Goal: Information Seeking & Learning: Learn about a topic

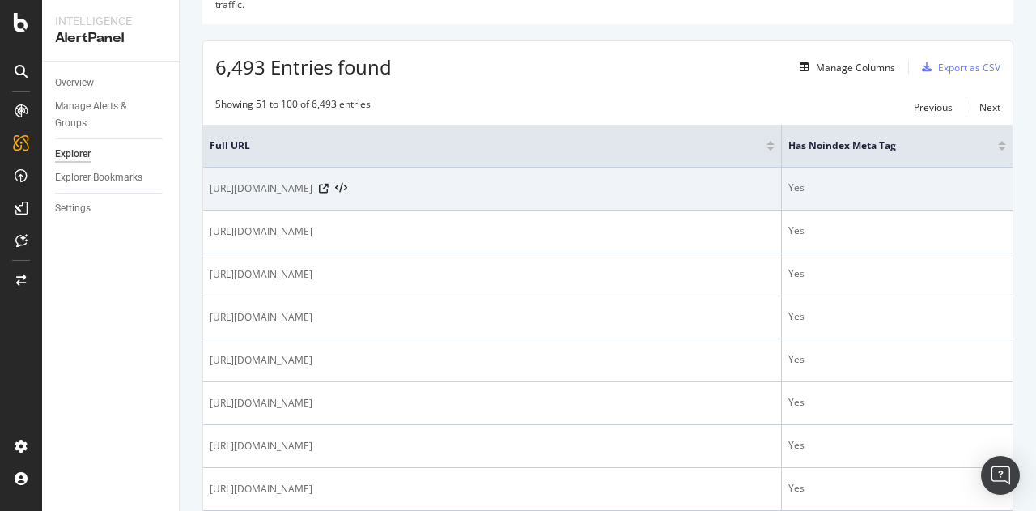
scroll to position [267, 0]
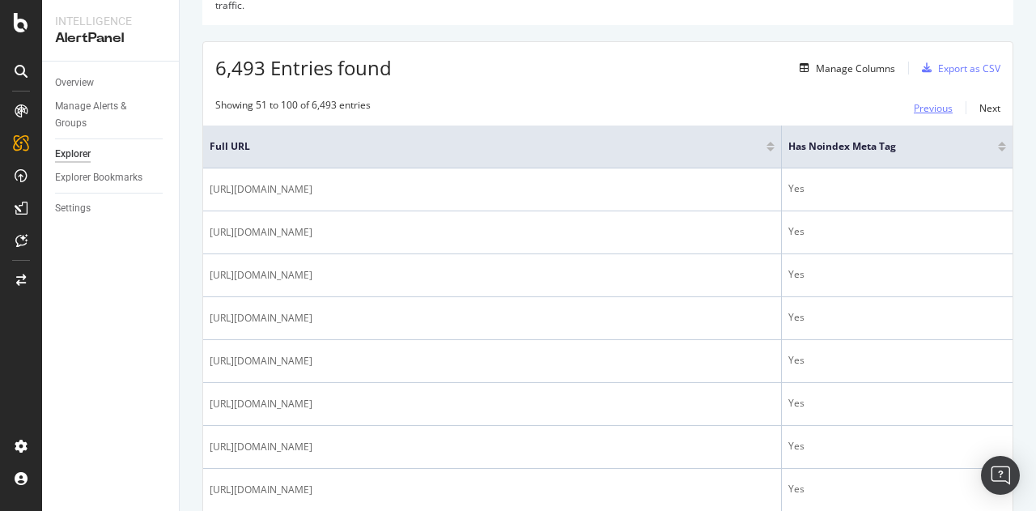
click at [919, 101] on div "Previous" at bounding box center [933, 108] width 39 height 14
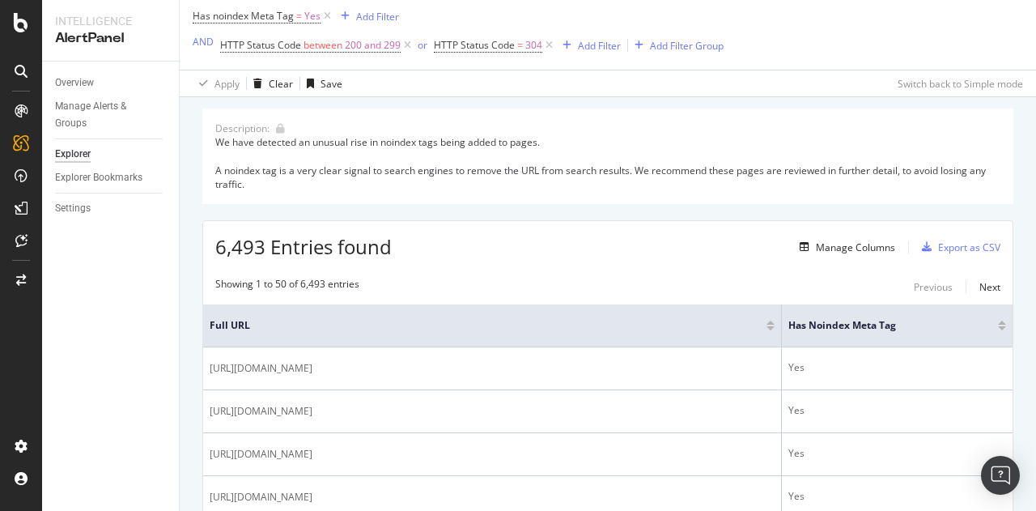
scroll to position [87, 0]
click at [597, 43] on div "Add Filter" at bounding box center [599, 47] width 43 height 14
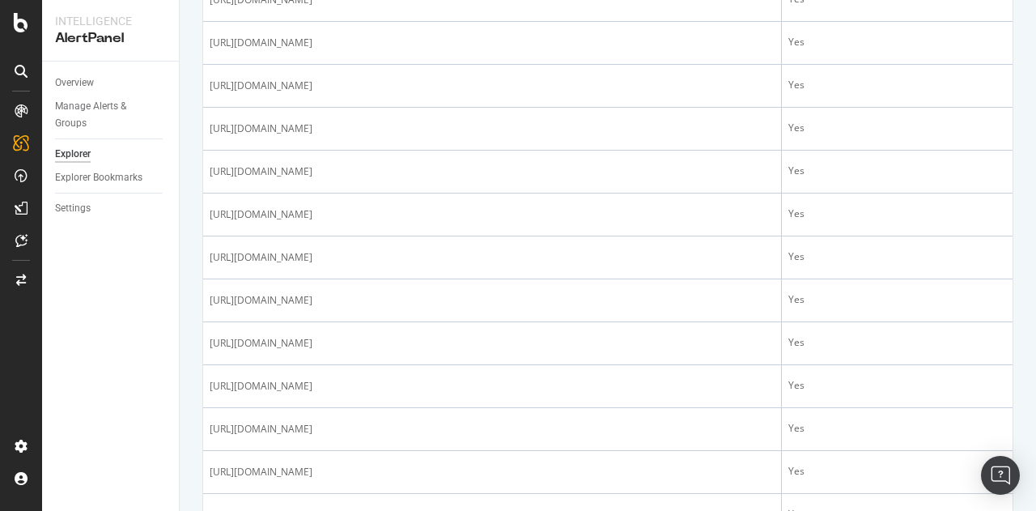
scroll to position [2148, 0]
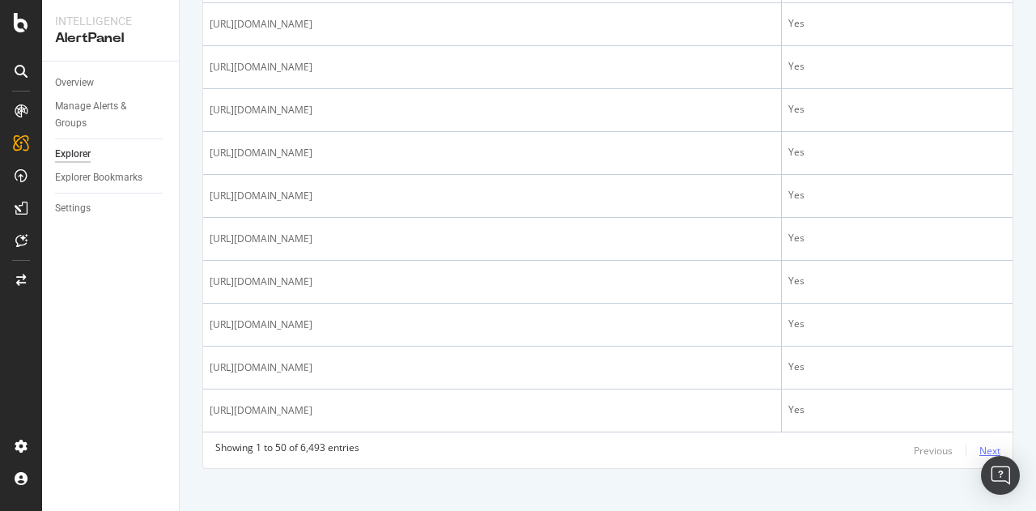
click at [980, 444] on div "Next" at bounding box center [990, 451] width 21 height 14
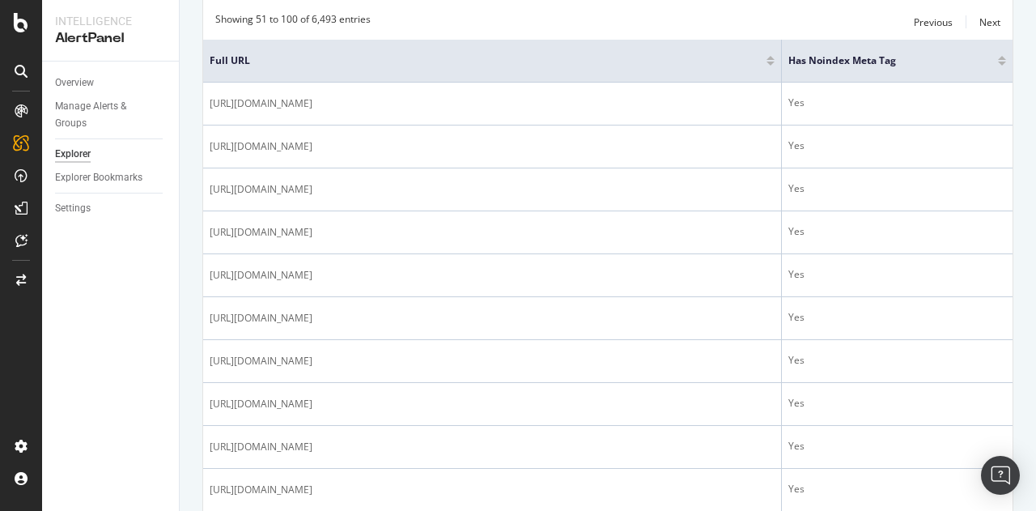
scroll to position [0, 0]
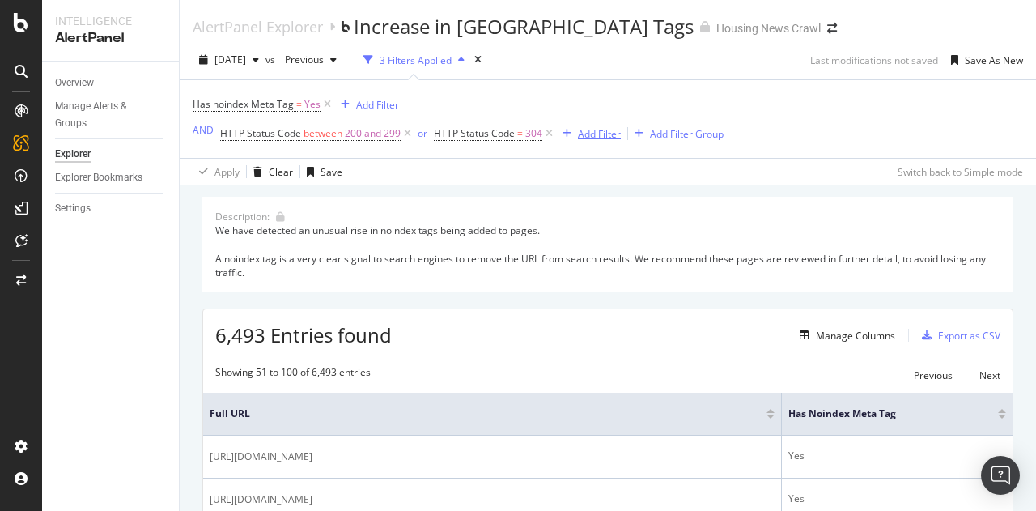
click at [594, 141] on div "Add Filter" at bounding box center [599, 134] width 43 height 14
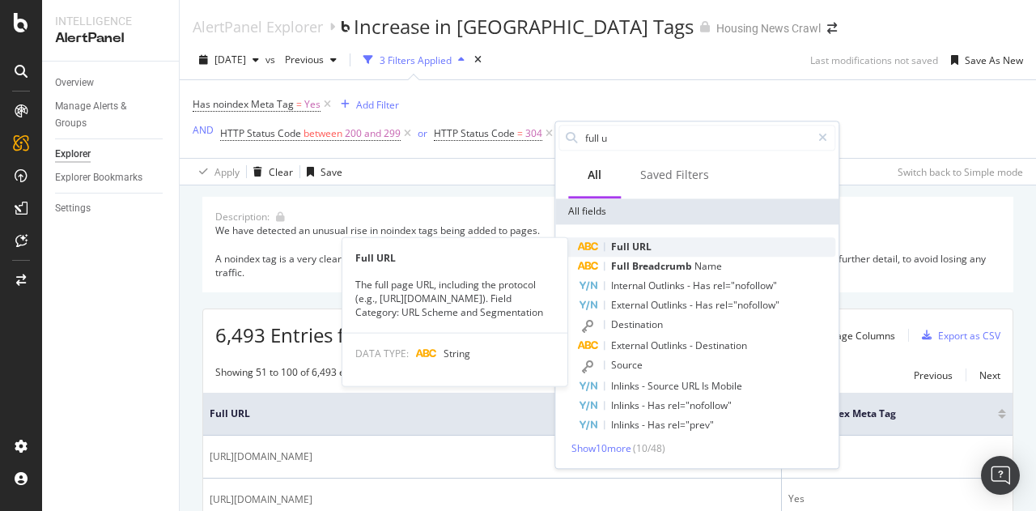
type input "full u"
click at [627, 249] on span "Full" at bounding box center [621, 247] width 21 height 14
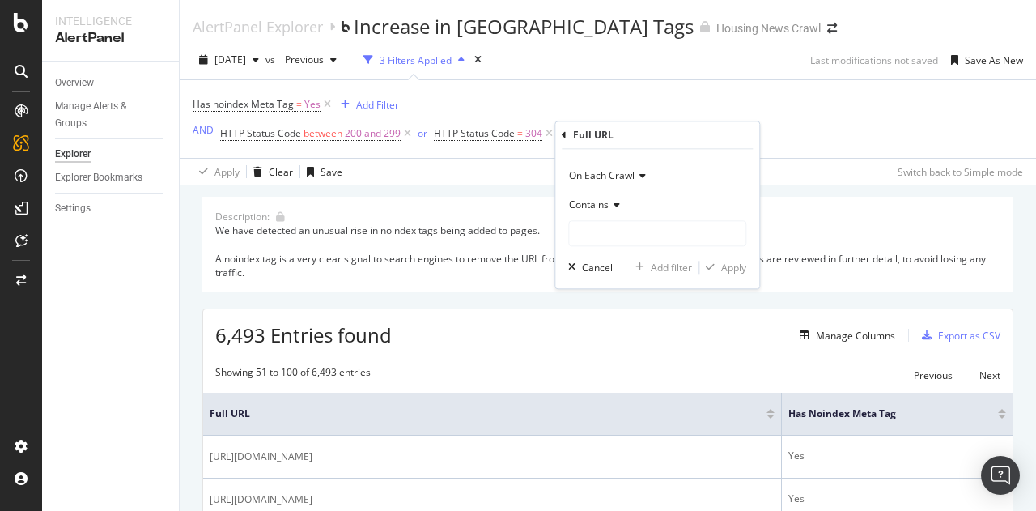
click at [598, 208] on span "Contains" at bounding box center [589, 205] width 40 height 14
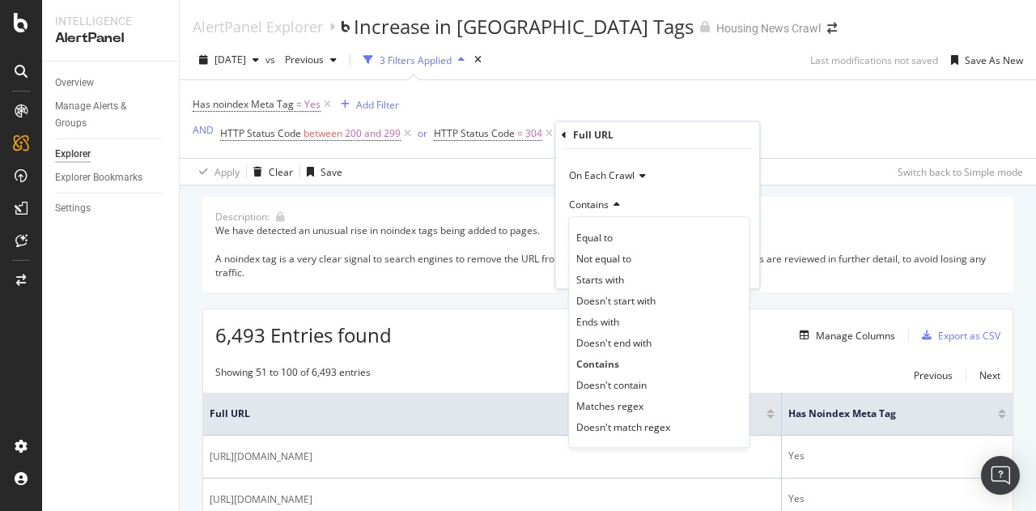
click at [598, 208] on span "Contains" at bounding box center [589, 205] width 40 height 14
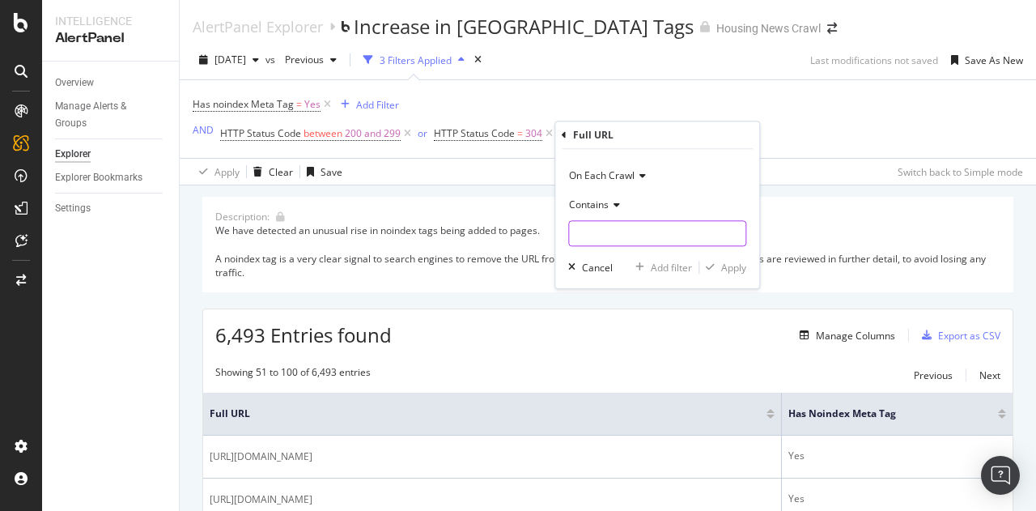
click at [606, 242] on input "text" at bounding box center [657, 233] width 176 height 26
type input "value"
click at [730, 267] on div "Apply" at bounding box center [733, 268] width 25 height 14
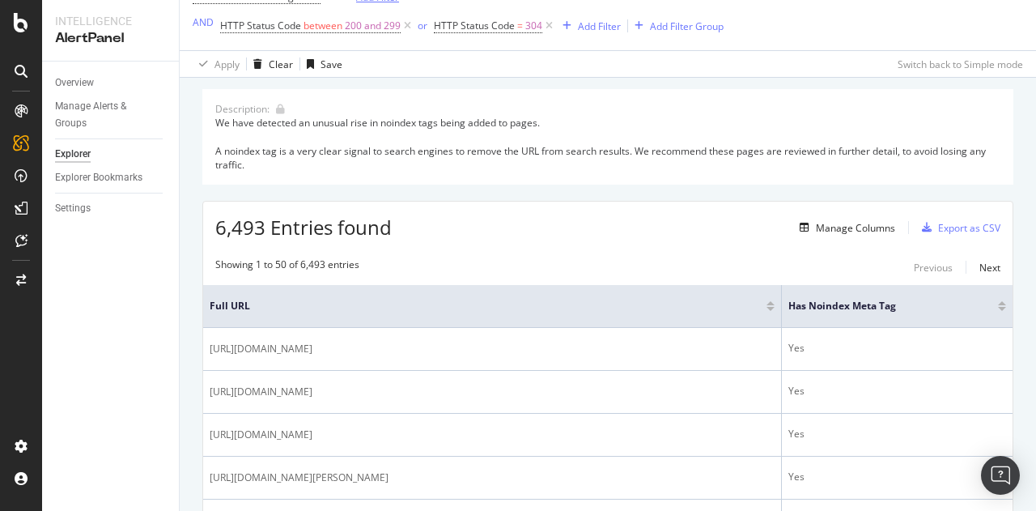
scroll to position [109, 0]
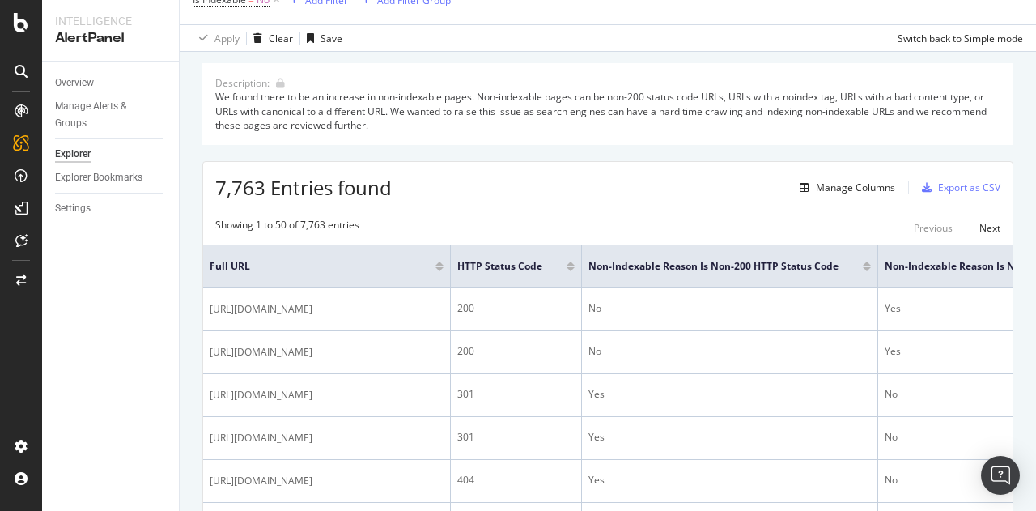
scroll to position [138, 0]
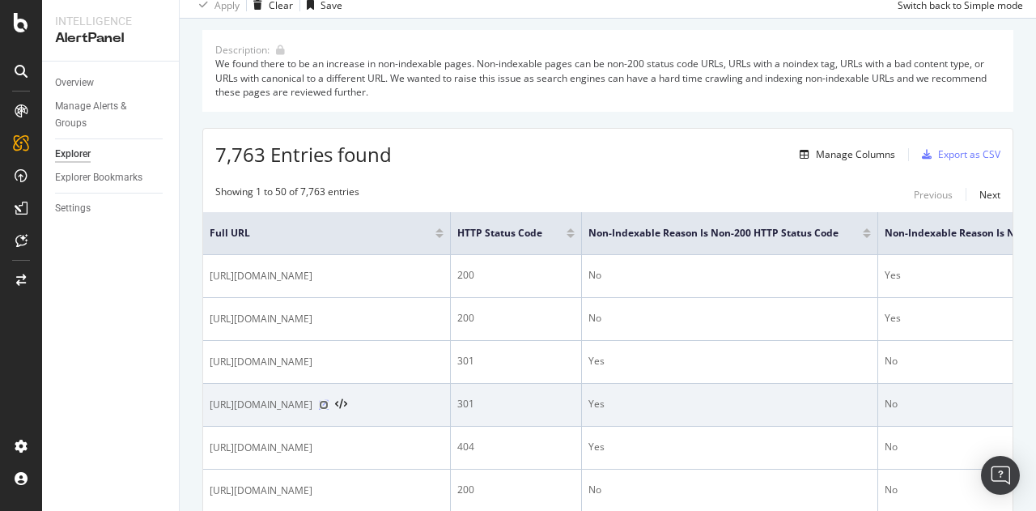
click at [329, 405] on icon at bounding box center [324, 405] width 10 height 10
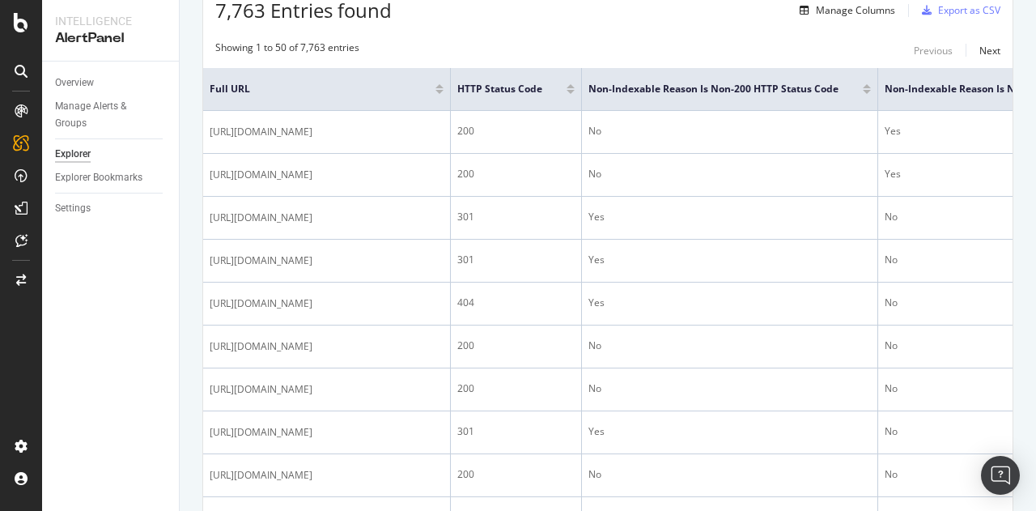
scroll to position [284, 0]
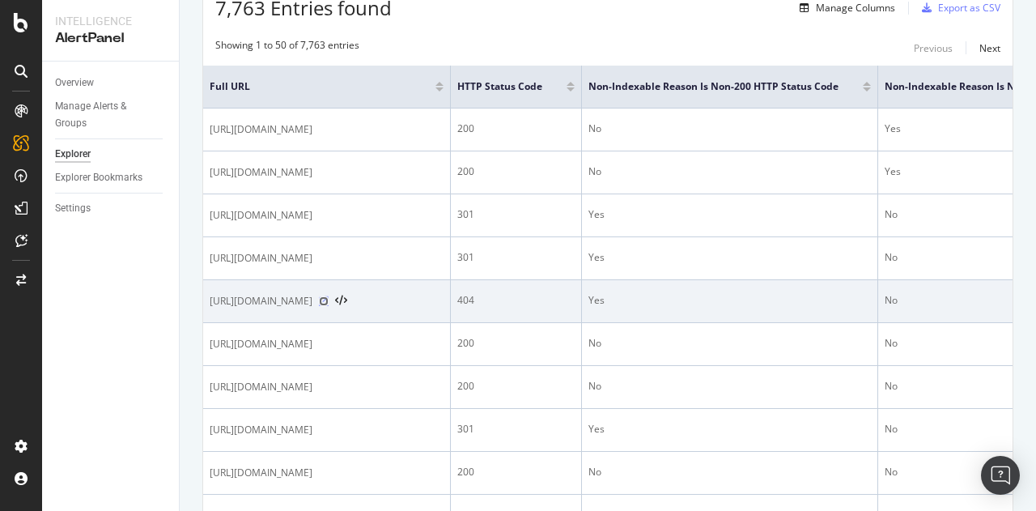
click at [329, 299] on icon at bounding box center [324, 301] width 10 height 10
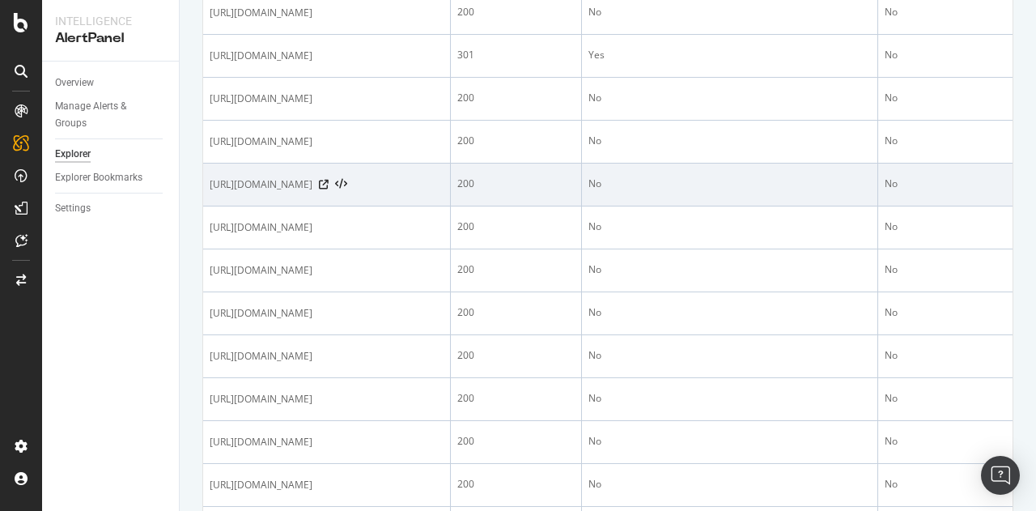
scroll to position [665, 0]
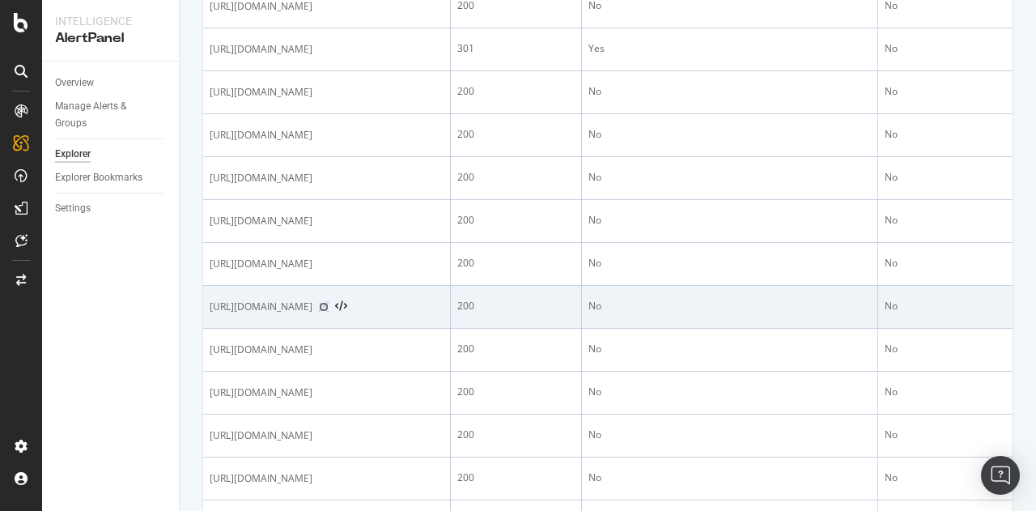
click at [329, 312] on icon at bounding box center [324, 307] width 10 height 10
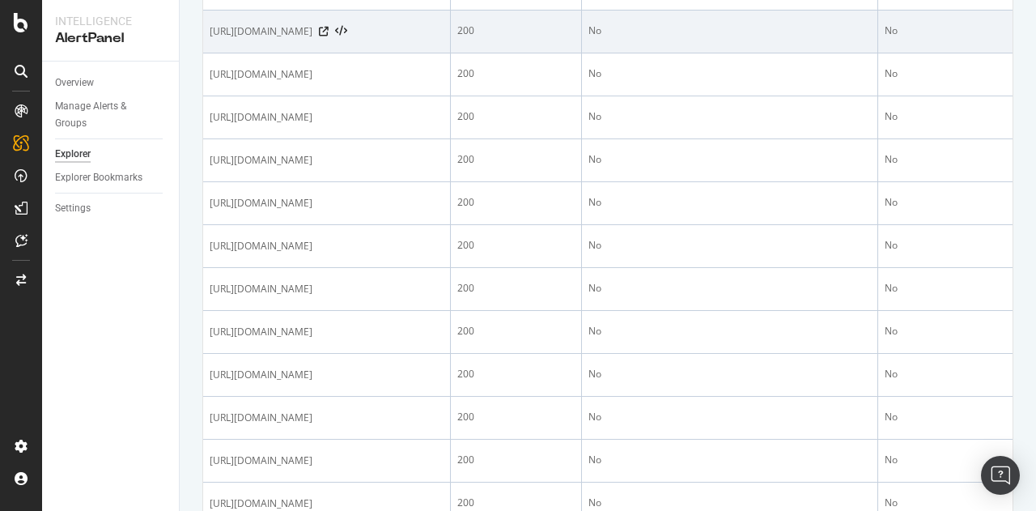
scroll to position [941, 0]
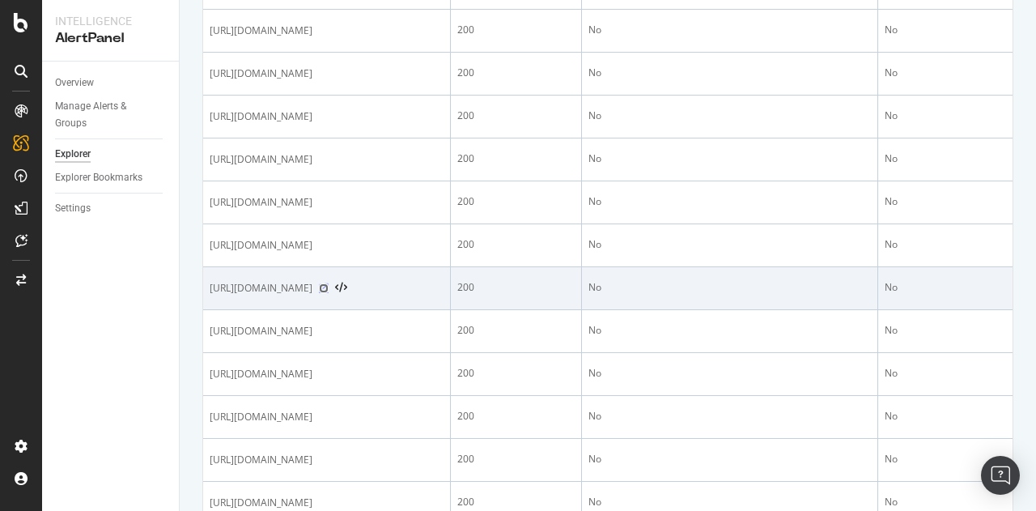
click at [329, 293] on icon at bounding box center [324, 288] width 10 height 10
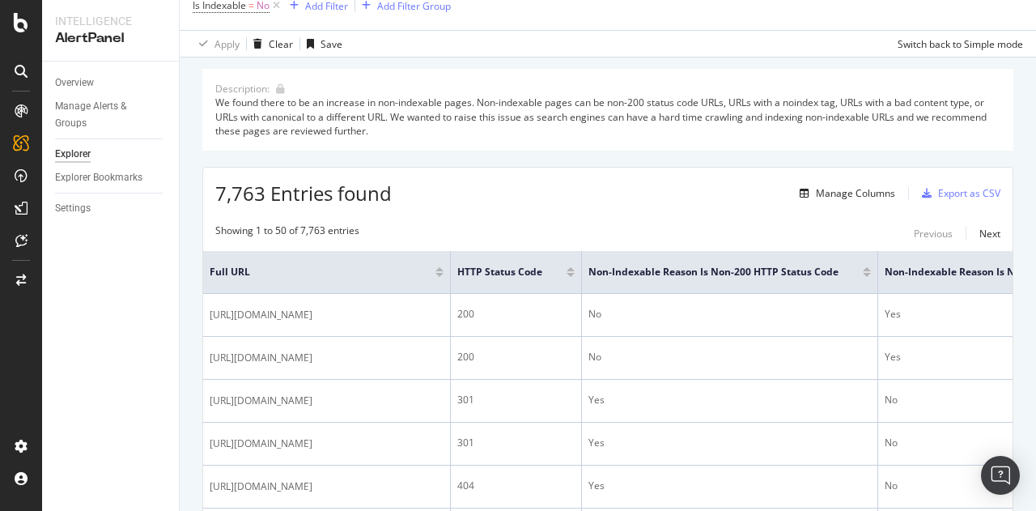
scroll to position [0, 0]
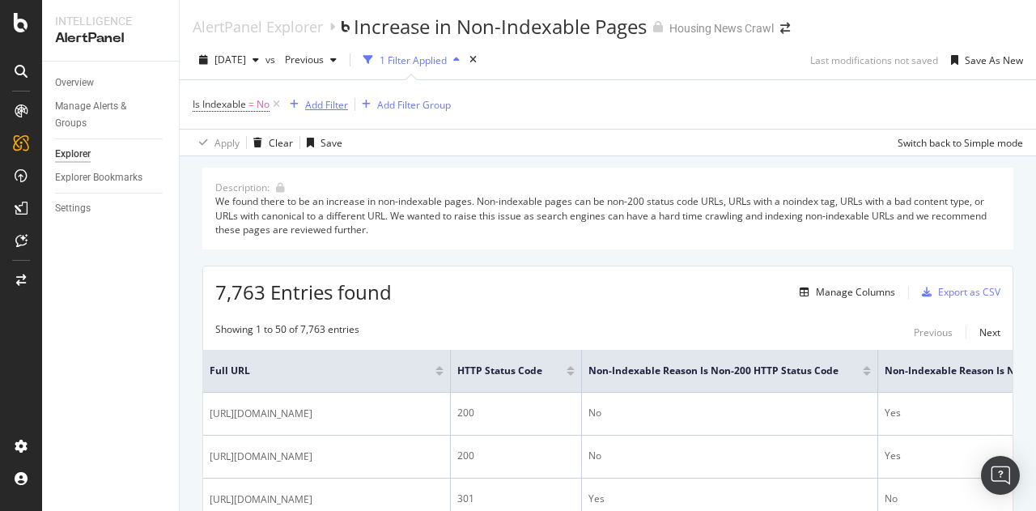
click at [329, 113] on div "Add Filter" at bounding box center [315, 105] width 65 height 18
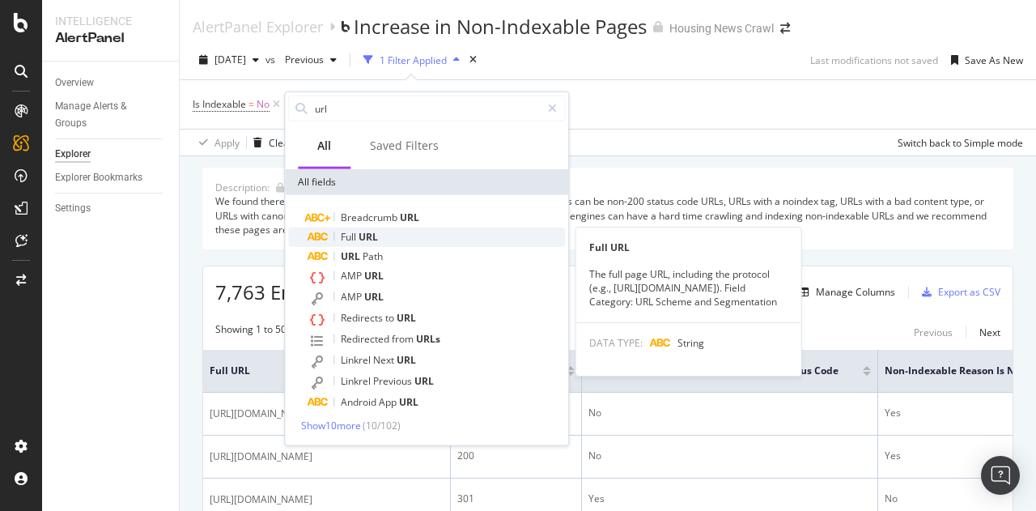
type input "url"
click at [363, 242] on span "URL" at bounding box center [368, 237] width 19 height 14
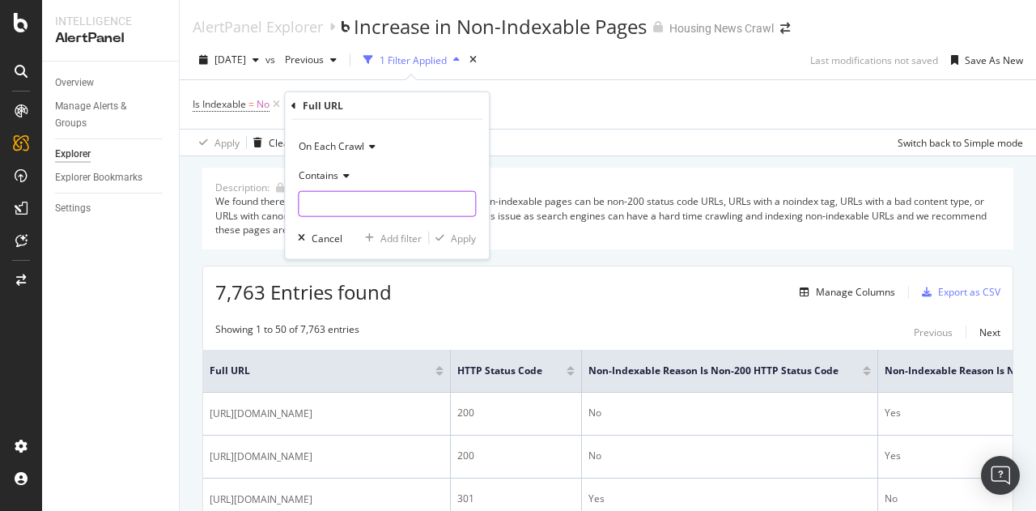
click at [328, 201] on input "text" at bounding box center [387, 204] width 176 height 26
type input "luxury"
click at [459, 234] on div "Apply" at bounding box center [463, 238] width 25 height 14
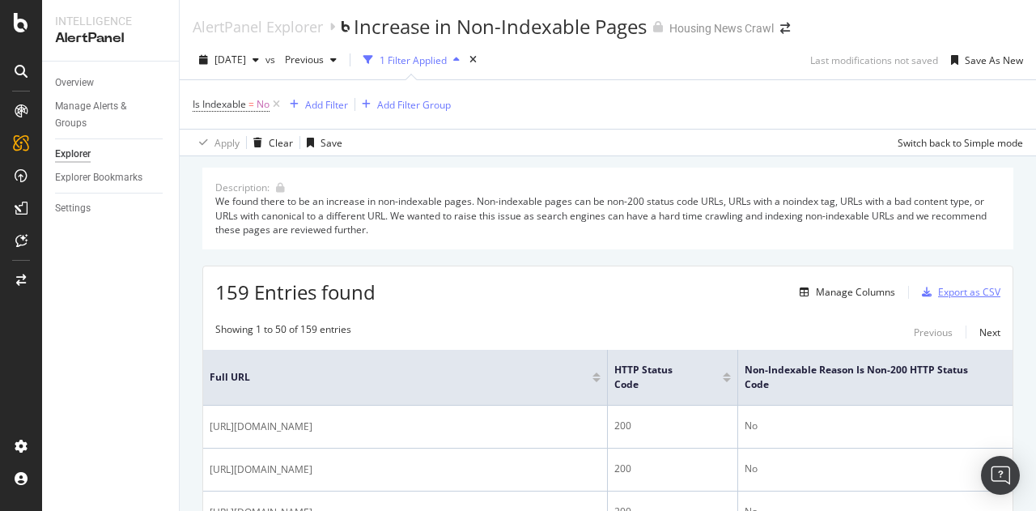
click at [938, 287] on div "Export as CSV" at bounding box center [969, 292] width 62 height 14
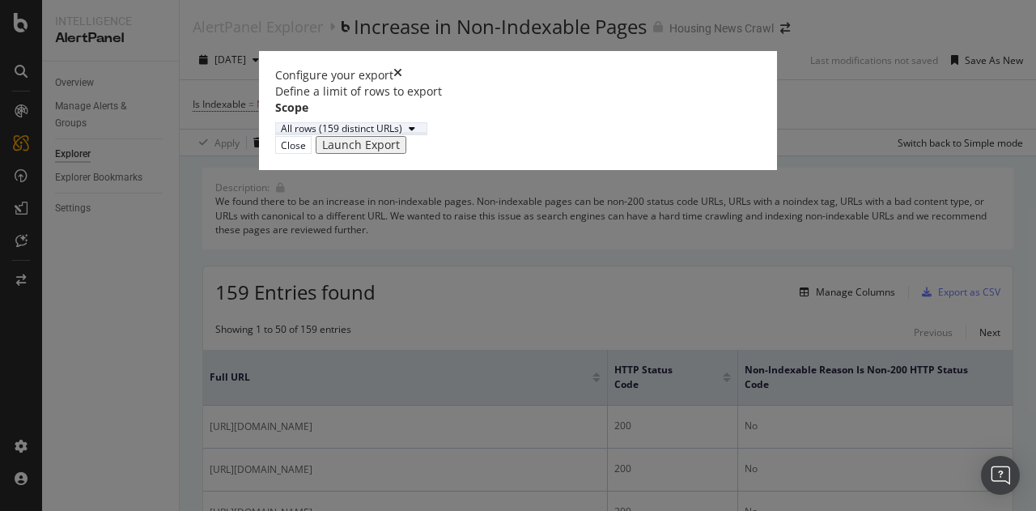
click at [386, 134] on div "All rows (159 distinct URLs)" at bounding box center [341, 129] width 121 height 10
click at [306, 152] on div "Close" at bounding box center [293, 145] width 25 height 15
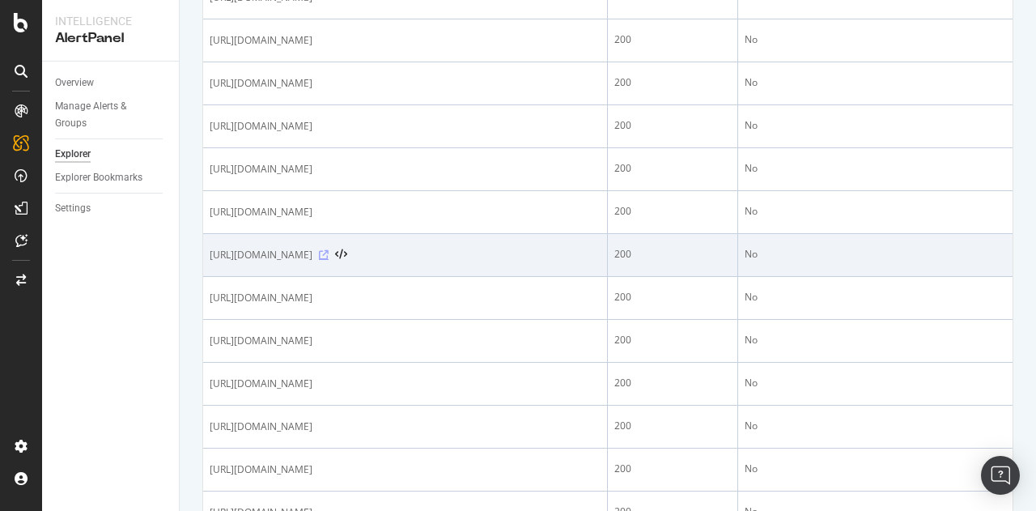
scroll to position [428, 0]
click at [329, 251] on icon at bounding box center [324, 256] width 10 height 10
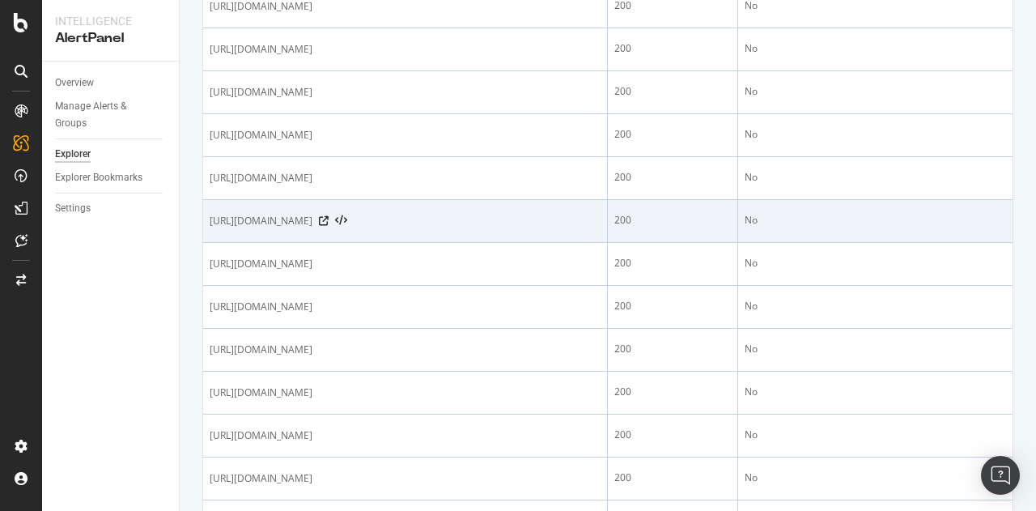
scroll to position [496, 0]
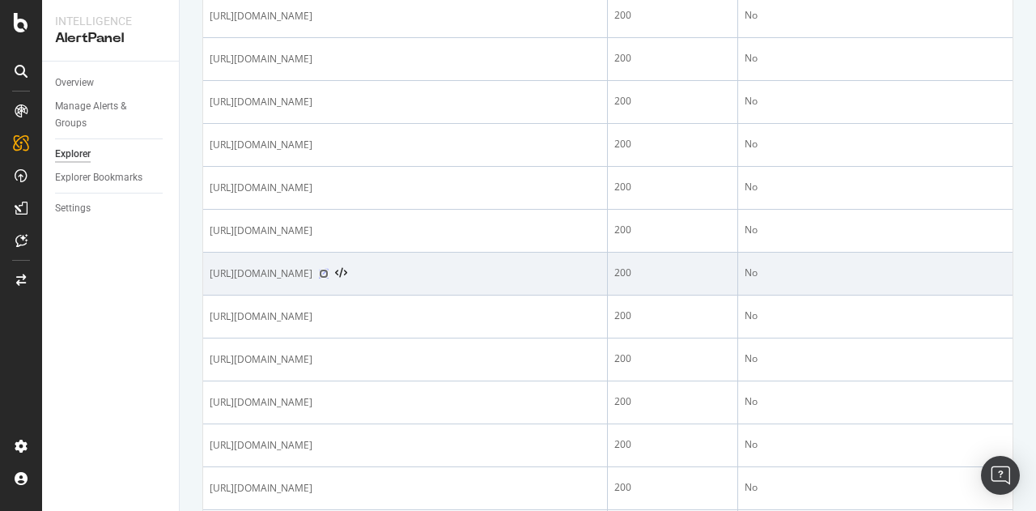
click at [329, 269] on icon at bounding box center [324, 274] width 10 height 10
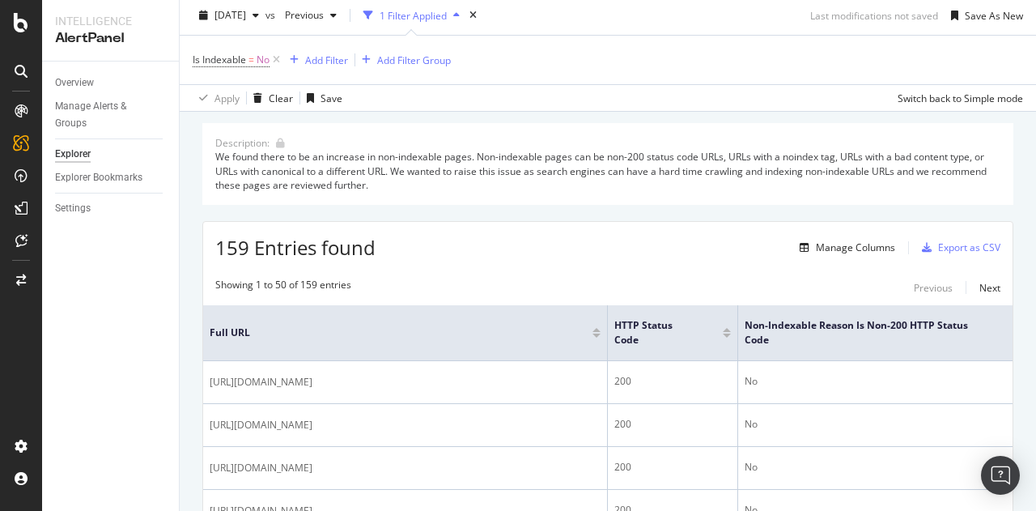
scroll to position [0, 0]
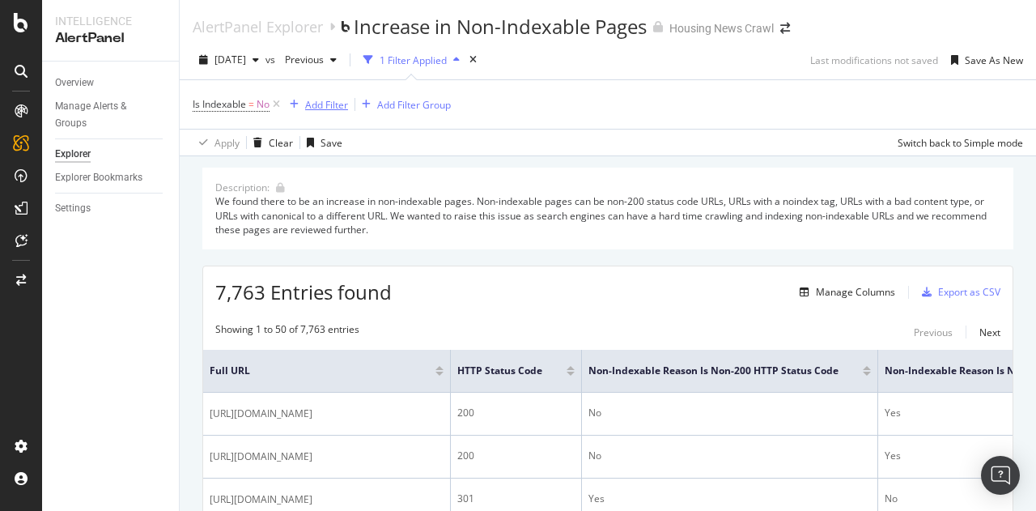
click at [330, 97] on div "Add Filter" at bounding box center [315, 105] width 65 height 18
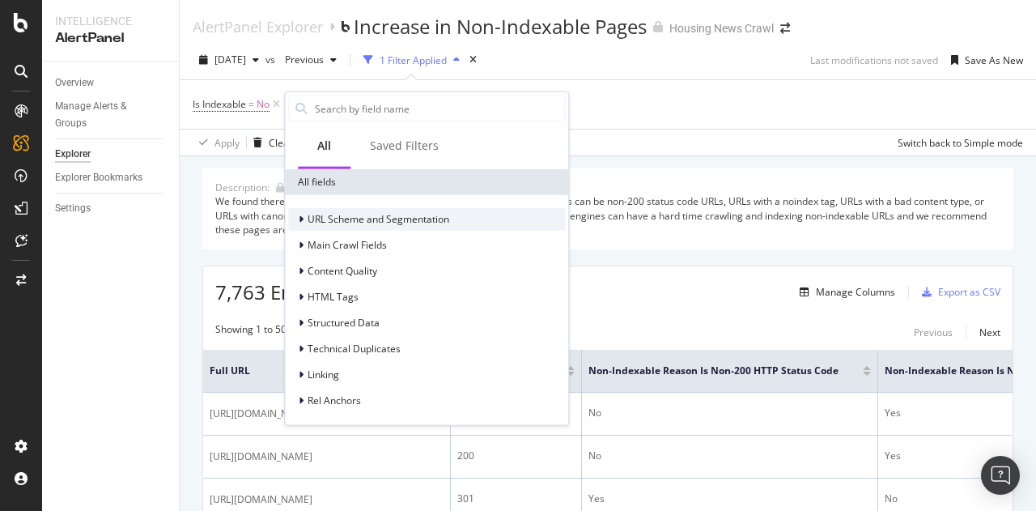
click at [308, 216] on span "URL Scheme and Segmentation" at bounding box center [379, 219] width 142 height 14
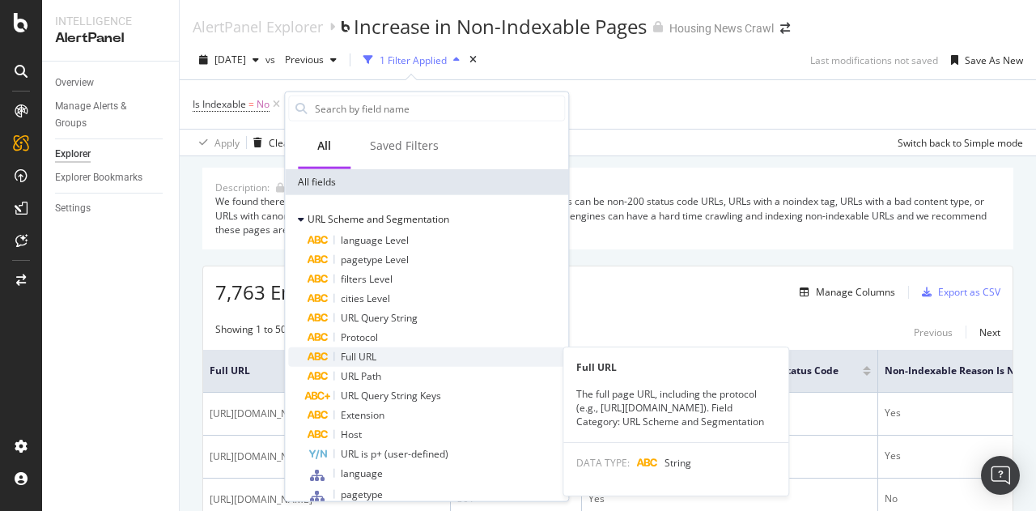
click at [366, 355] on span "Full URL" at bounding box center [359, 357] width 36 height 14
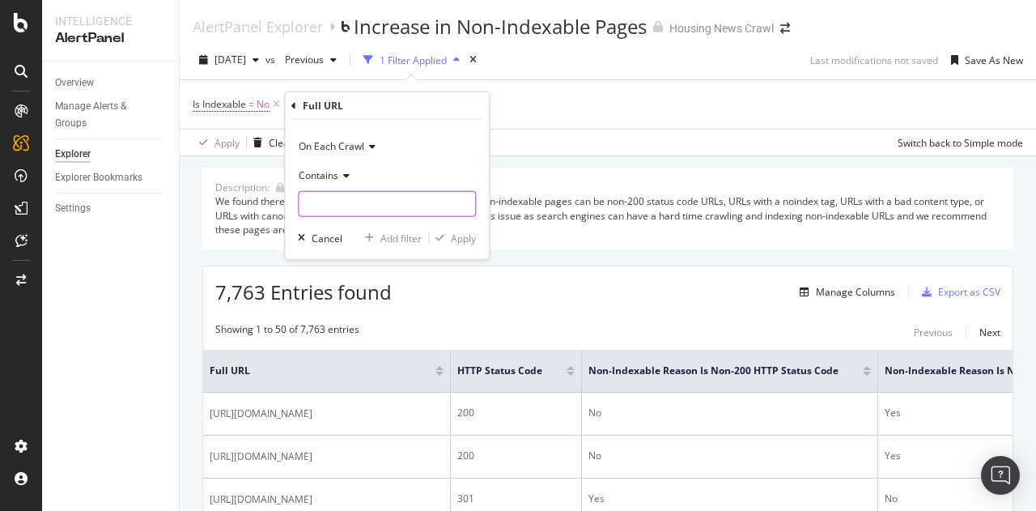
click at [334, 208] on input "text" at bounding box center [387, 204] width 176 height 26
type input "value"
click at [440, 244] on div "Apply" at bounding box center [452, 238] width 47 height 15
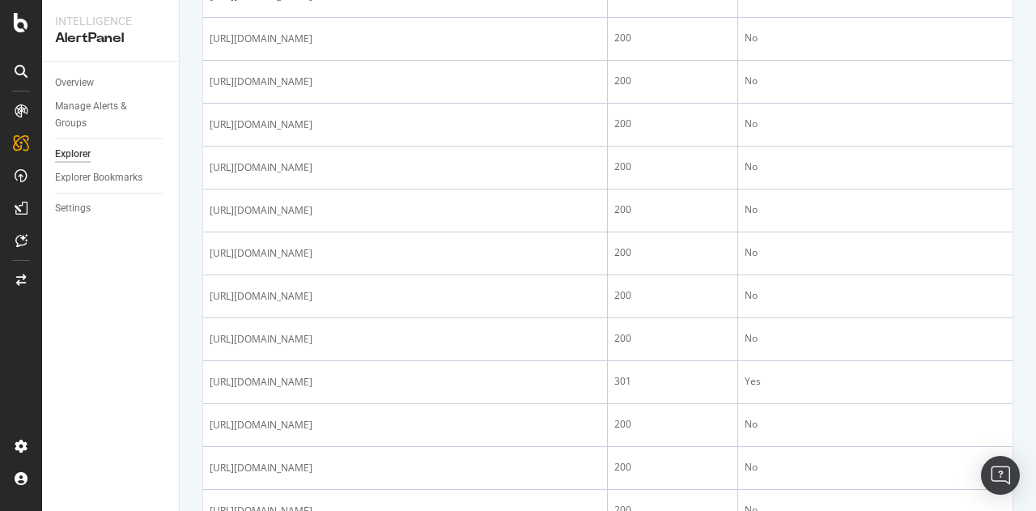
scroll to position [903, 0]
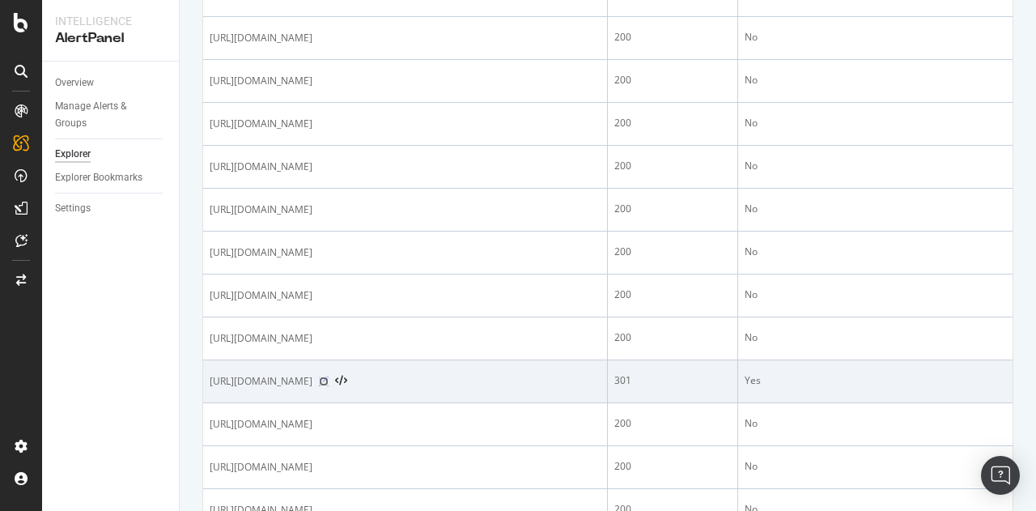
click at [329, 378] on icon at bounding box center [324, 381] width 10 height 10
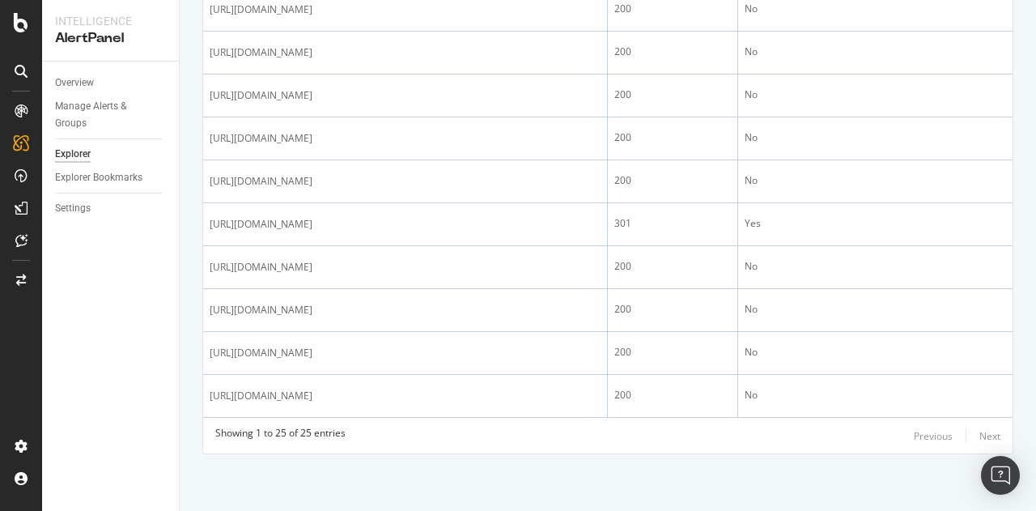
scroll to position [1084, 0]
drag, startPoint x: 249, startPoint y: 211, endPoint x: 201, endPoint y: 192, distance: 52.3
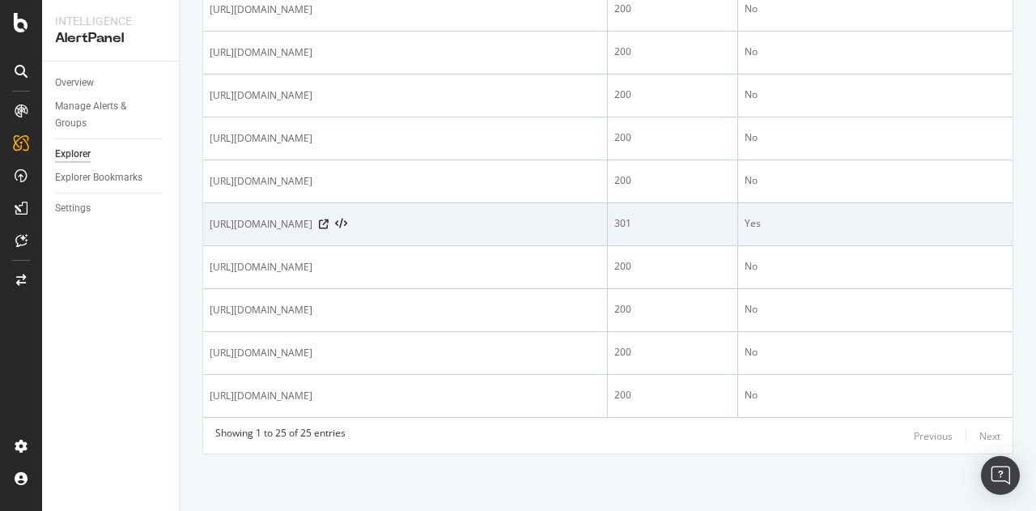
drag, startPoint x: 253, startPoint y: 208, endPoint x: 210, endPoint y: 195, distance: 44.8
click at [210, 216] on span "https://housing.com/in/buy/tata-value-homes-for-resale-in-sector-150-noida-AGvx…" at bounding box center [261, 224] width 103 height 16
copy span "https://housing.com/in/buy/tata-value-homes-for-resale-in-sector-150-noida-AGvx…"
